Goal: Task Accomplishment & Management: Use online tool/utility

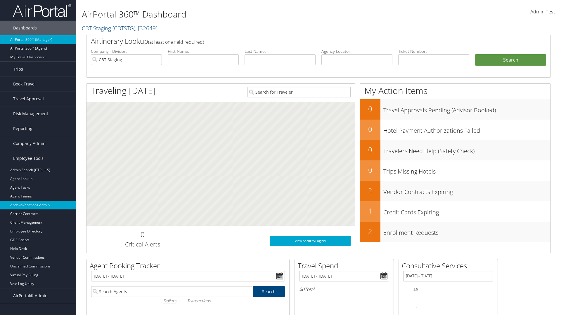
click at [38, 205] on link "AndavoVacations Admin" at bounding box center [38, 205] width 76 height 9
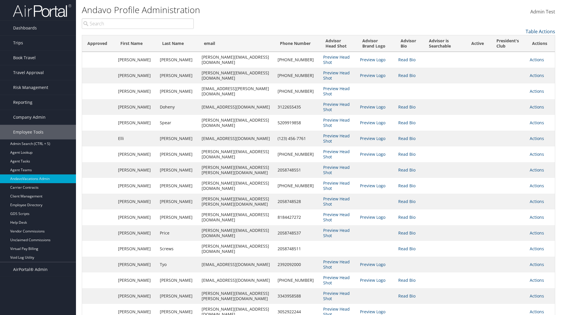
click at [138, 24] on input "search" at bounding box center [138, 23] width 112 height 11
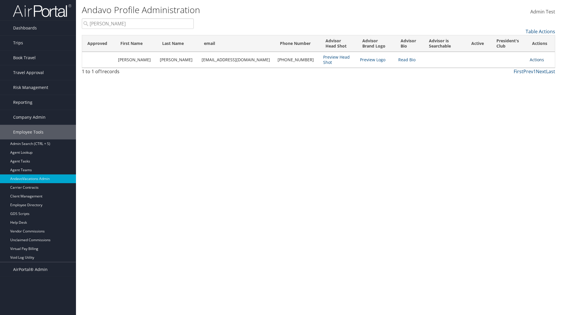
type input "[PERSON_NAME]"
click at [533, 60] on link "Actions" at bounding box center [536, 60] width 14 height 6
click at [507, 98] on link "Remove from President's Club" at bounding box center [507, 98] width 64 height 10
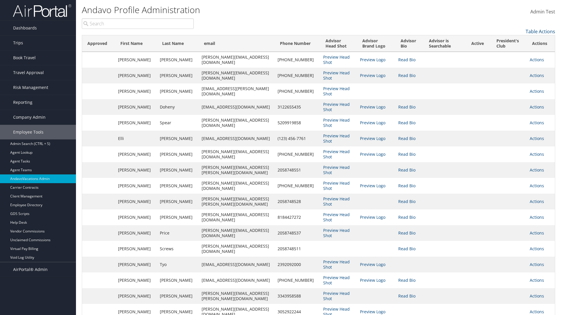
click at [138, 24] on input "search" at bounding box center [138, 23] width 112 height 11
type input "[PERSON_NAME]"
